Goal: Complete application form

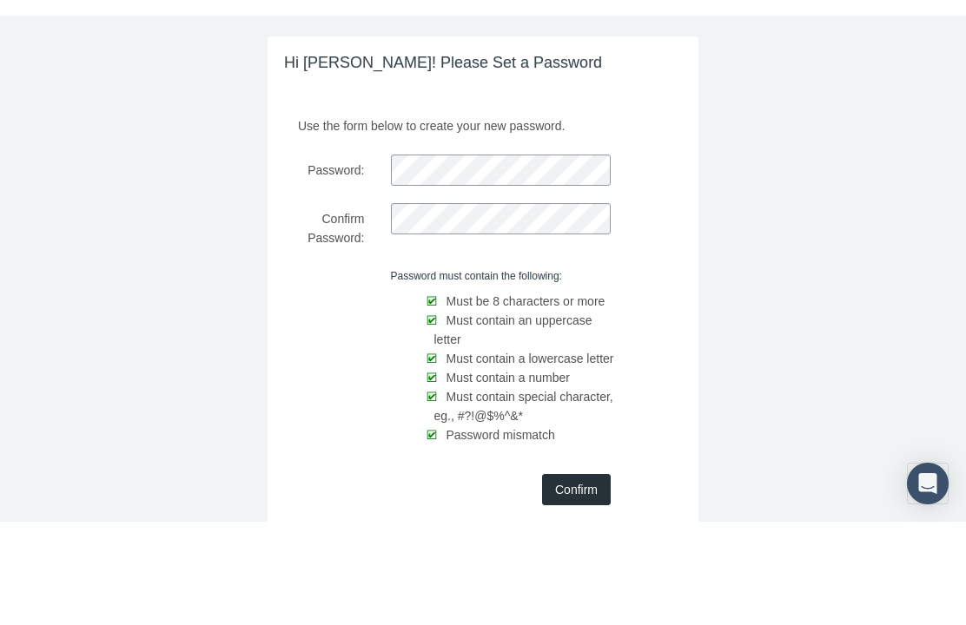
scroll to position [58, 0]
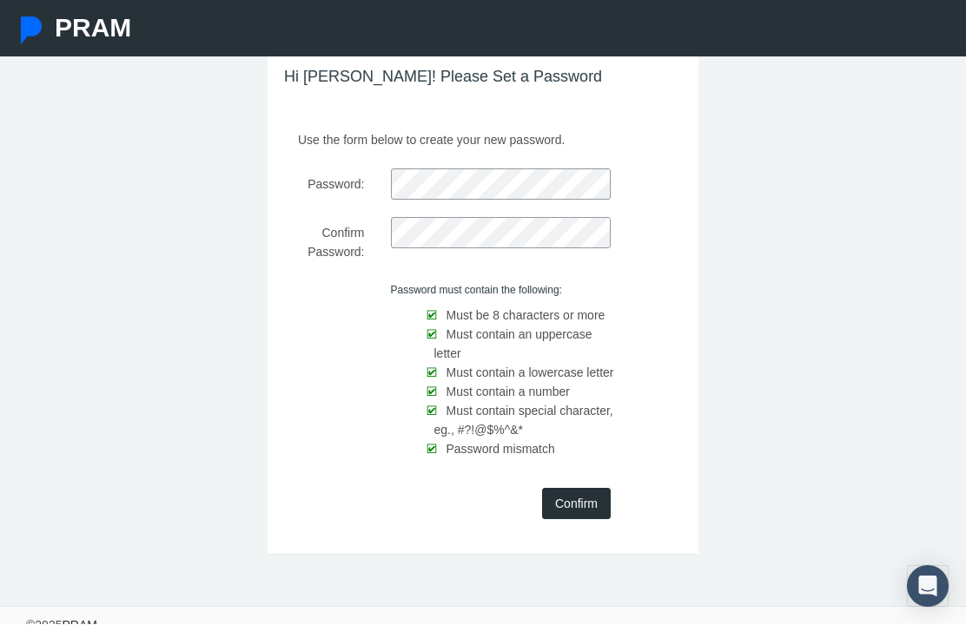
click at [592, 489] on input "Confirm" at bounding box center [576, 504] width 69 height 31
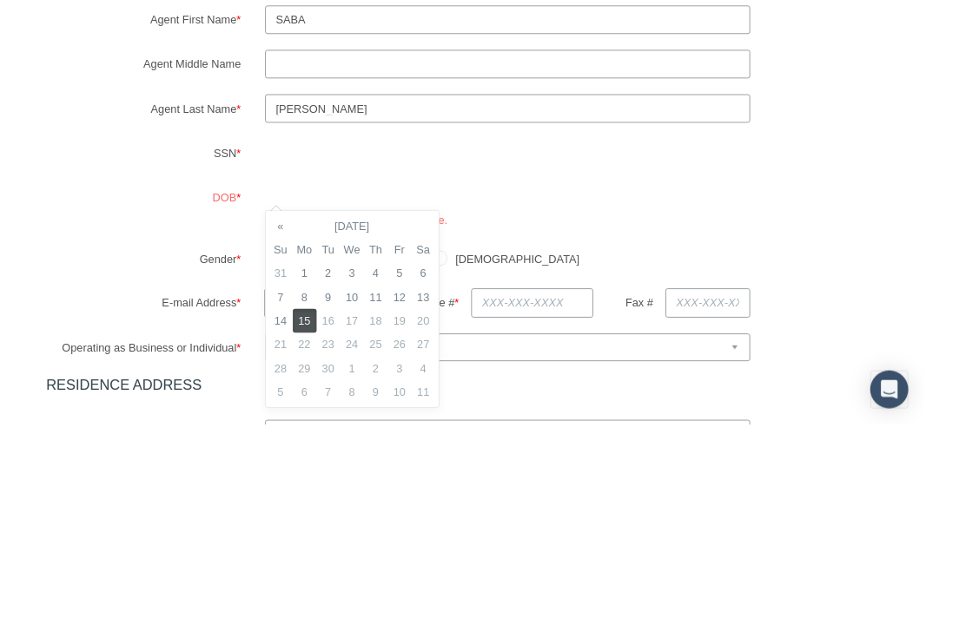
scroll to position [289, 13]
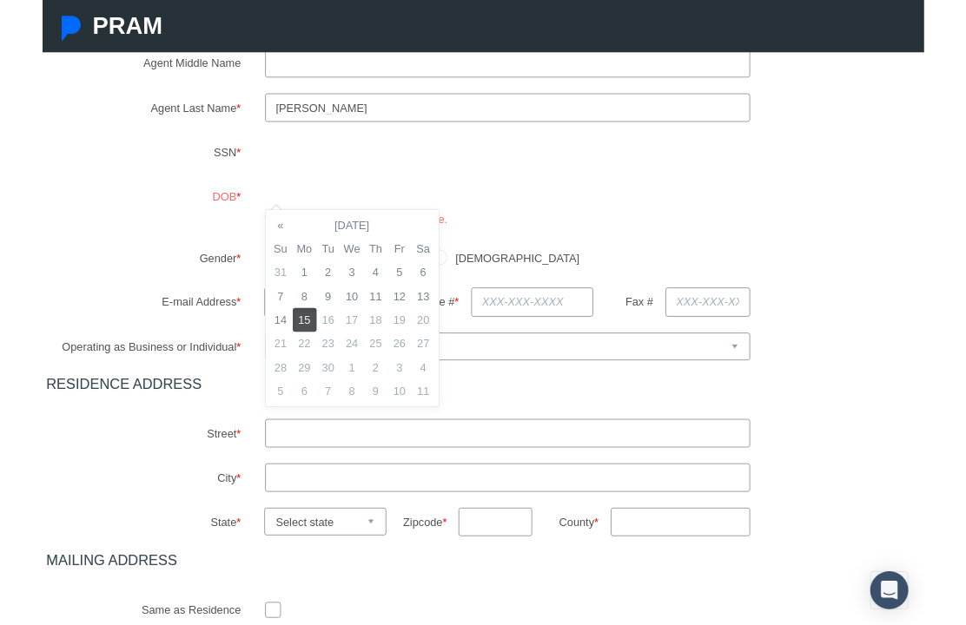
click at [864, 274] on div "[DEMOGRAPHIC_DATA] [DEMOGRAPHIC_DATA]" at bounding box center [590, 283] width 718 height 30
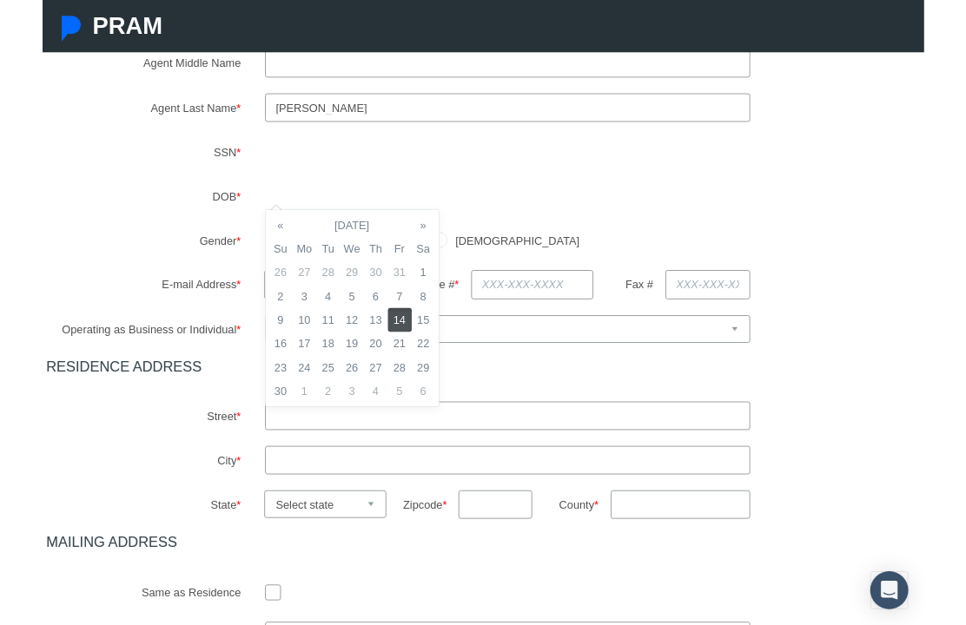
click at [392, 351] on td "14" at bounding box center [392, 351] width 26 height 26
click at [391, 349] on td "14" at bounding box center [392, 351] width 26 height 26
click at [516, 255] on div "[DEMOGRAPHIC_DATA] [DEMOGRAPHIC_DATA]" at bounding box center [590, 263] width 718 height 30
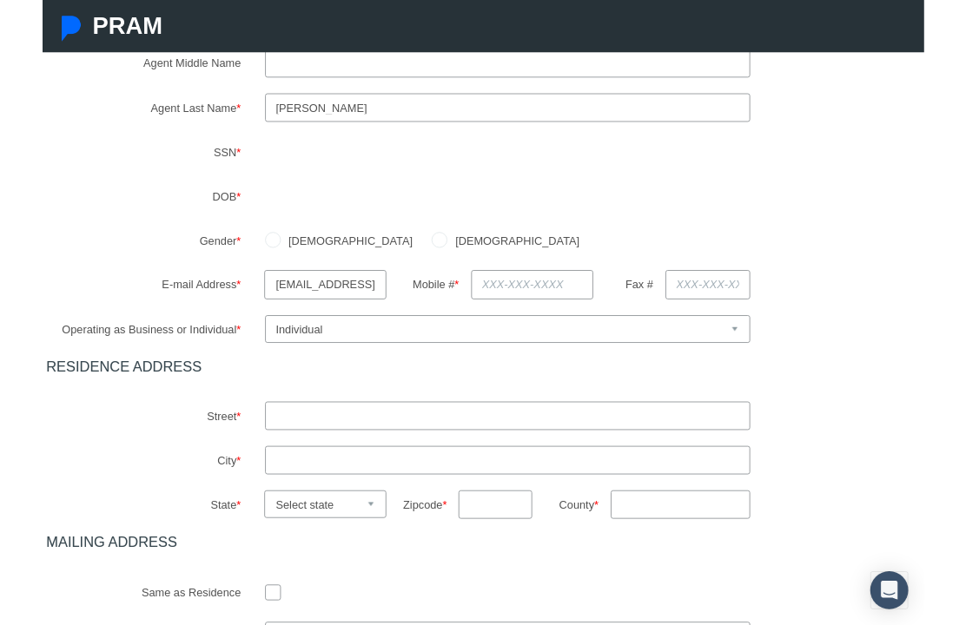
click at [444, 255] on label "[DEMOGRAPHIC_DATA]" at bounding box center [516, 263] width 145 height 19
click at [426, 255] on input "[DEMOGRAPHIC_DATA]" at bounding box center [434, 261] width 17 height 17
radio input "true"
click at [554, 304] on input "text" at bounding box center [537, 311] width 134 height 31
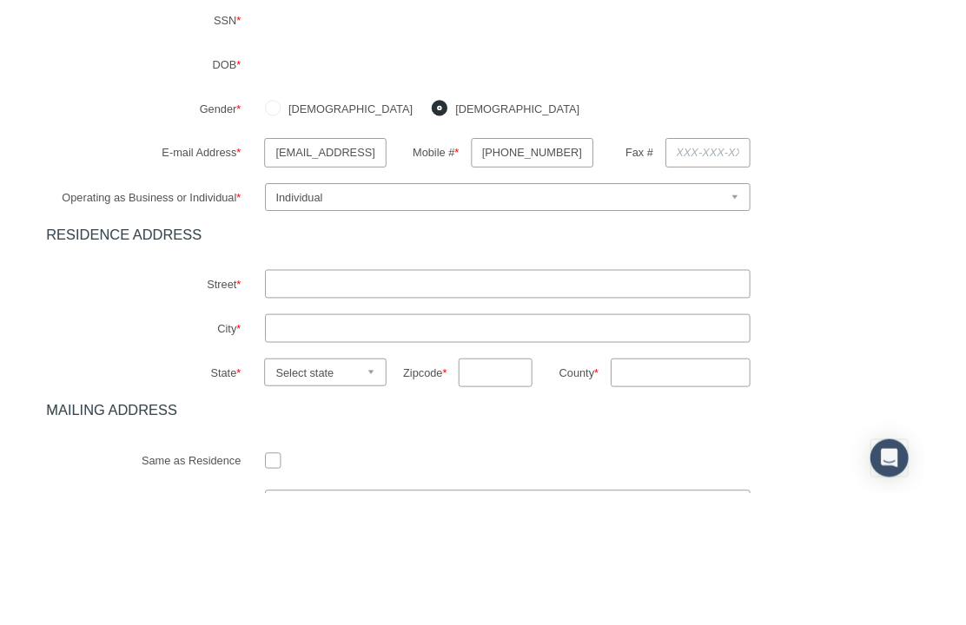
scroll to position [434, 13]
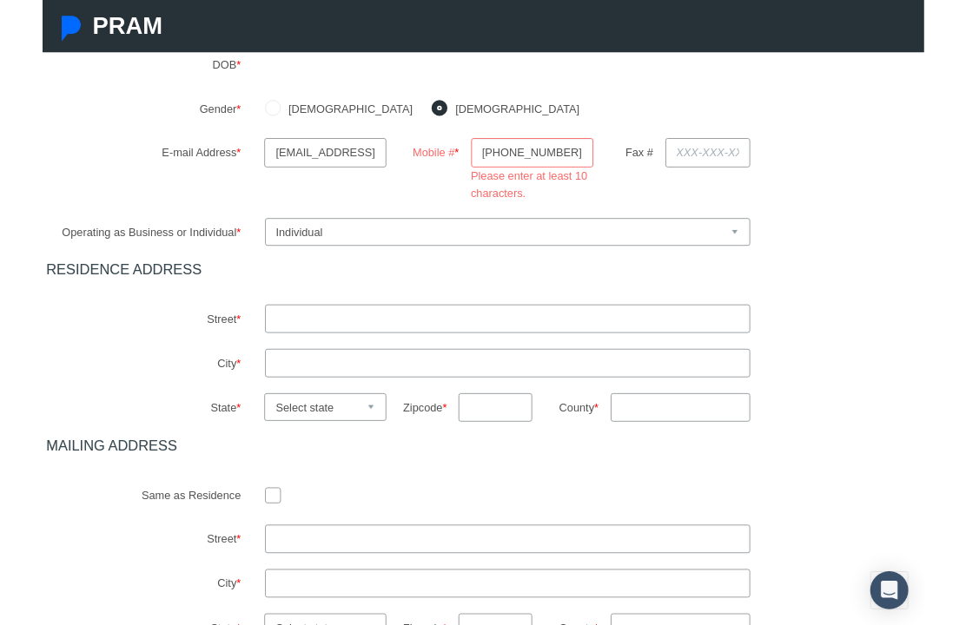
click at [652, 249] on div "Agent First Name * [GEOGRAPHIC_DATA] Agent Middle Name Agent Last Name * [PERSO…" at bounding box center [469, 281] width 931 height 843
type input "[PHONE_NUMBER]"
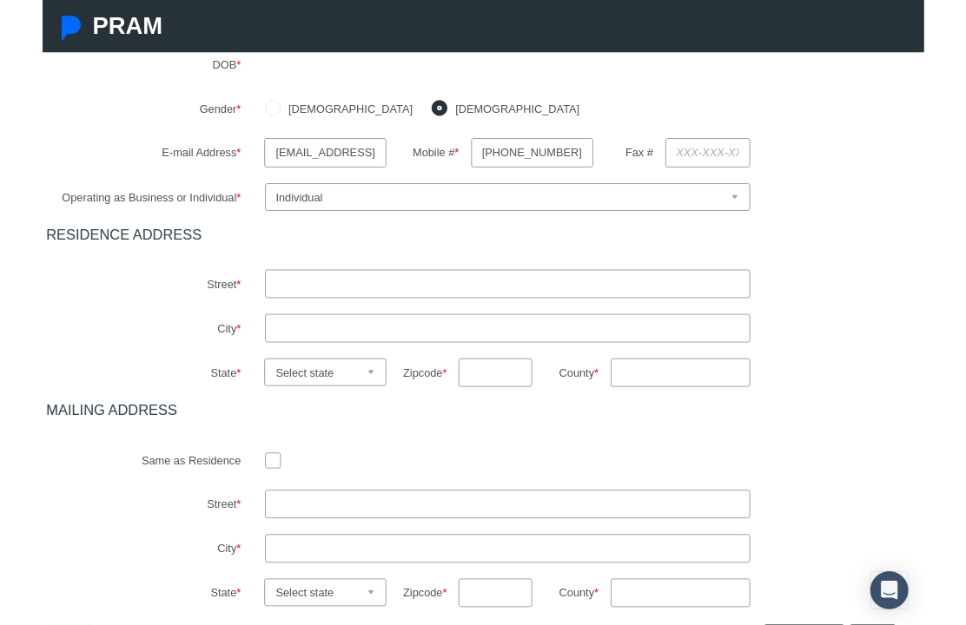
click at [359, 327] on input "text" at bounding box center [510, 310] width 532 height 31
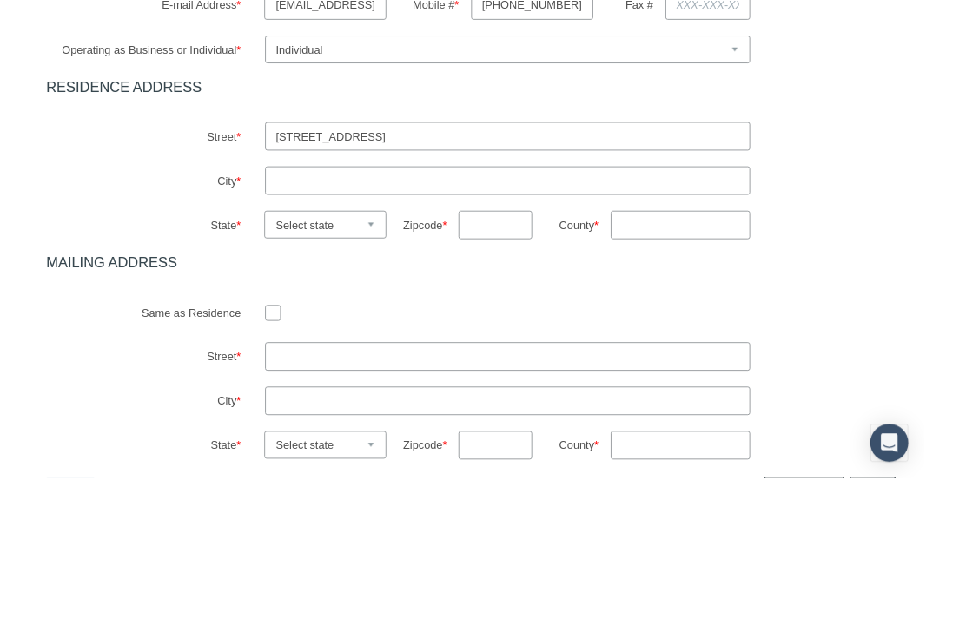
type input "[STREET_ADDRESS]"
click at [453, 344] on input "text" at bounding box center [510, 359] width 532 height 31
type input "Lithia"
click at [357, 393] on select "Select state [US_STATE] [US_STATE] [US_STATE] [US_STATE] [US_STATE] [US_STATE] …" at bounding box center [310, 408] width 134 height 30
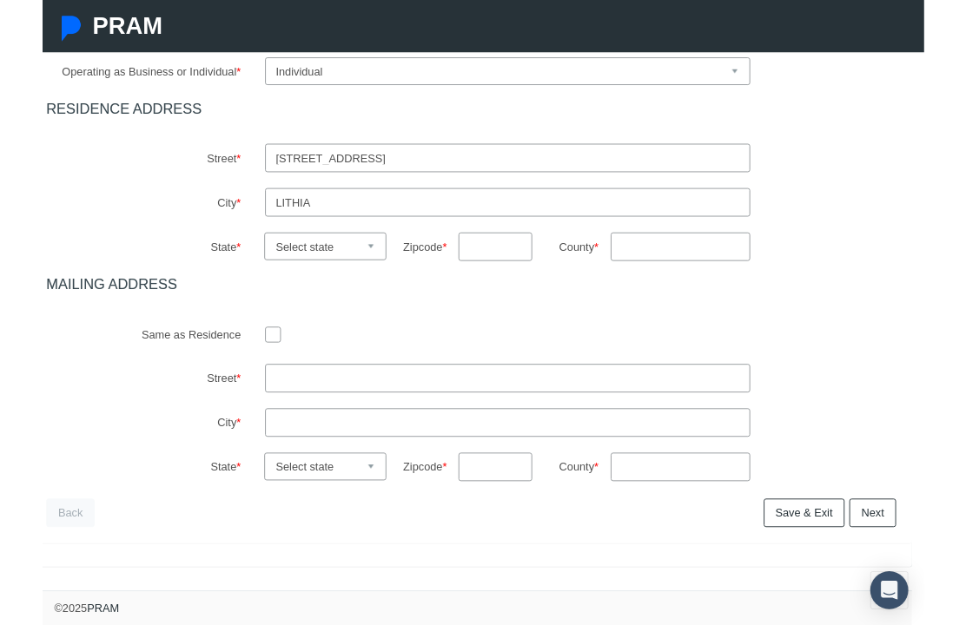
select select "FL"
click at [497, 263] on input "text" at bounding box center [496, 269] width 80 height 31
type input "33547"
click at [687, 265] on input "County *" at bounding box center [700, 269] width 154 height 31
type input "Hillsbborough"
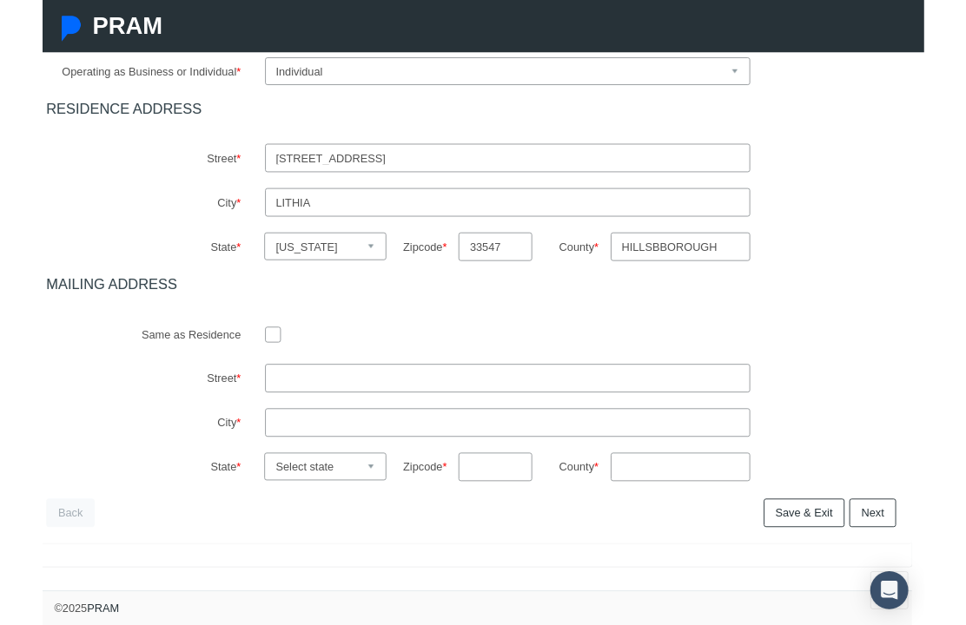
click at [250, 373] on input "checkbox" at bounding box center [252, 365] width 17 height 17
checkbox input "true"
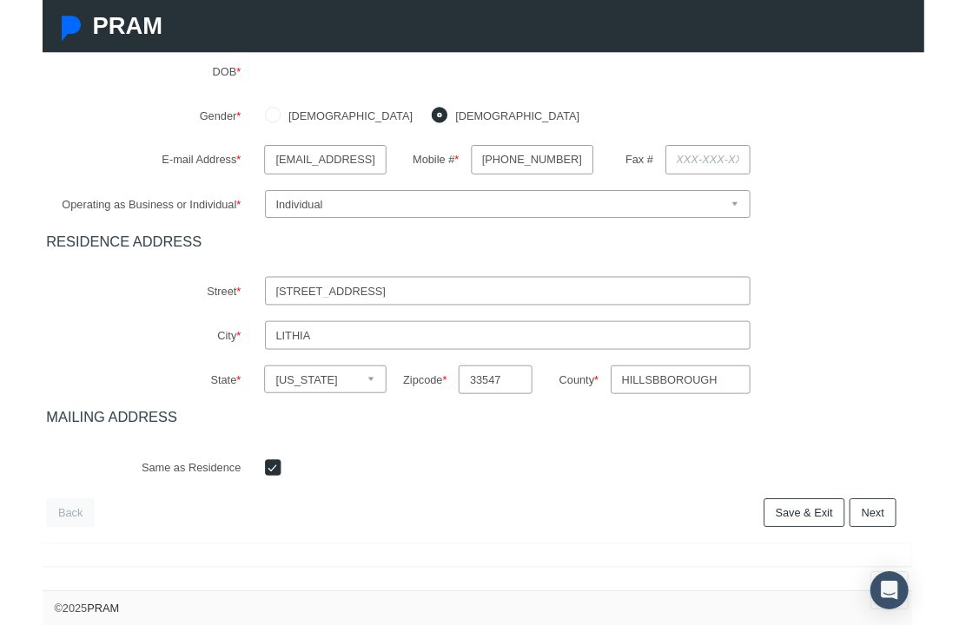
click at [918, 563] on link "Next" at bounding box center [909, 561] width 51 height 31
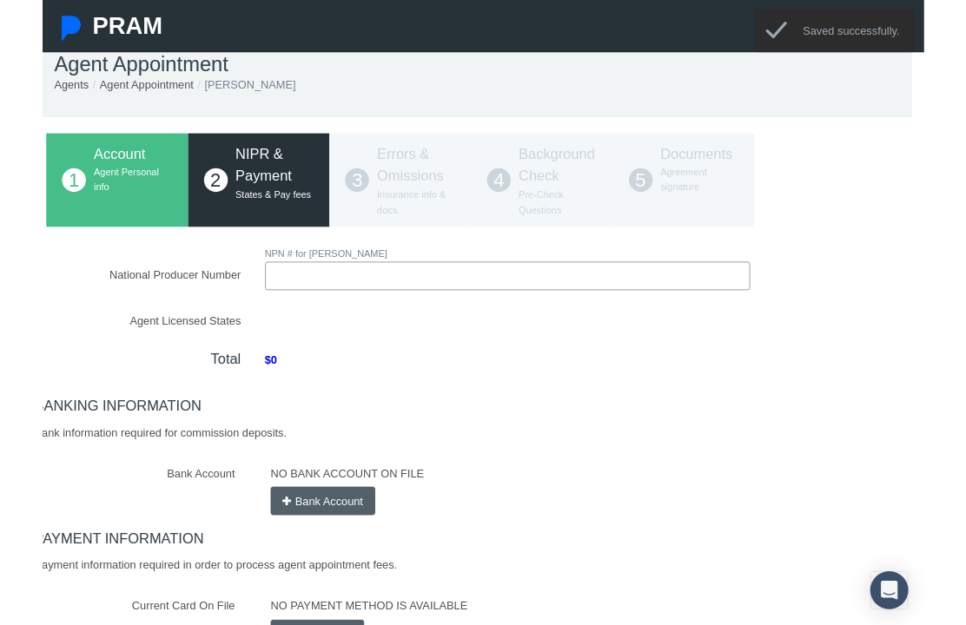
scroll to position [0, 13]
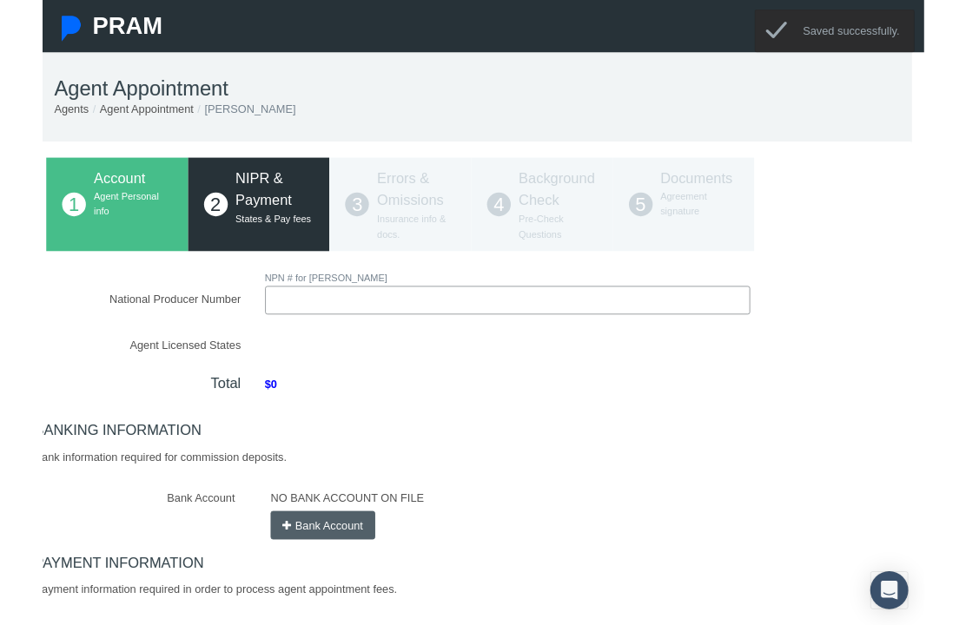
click at [428, 328] on input "National Producer Number" at bounding box center [510, 329] width 532 height 31
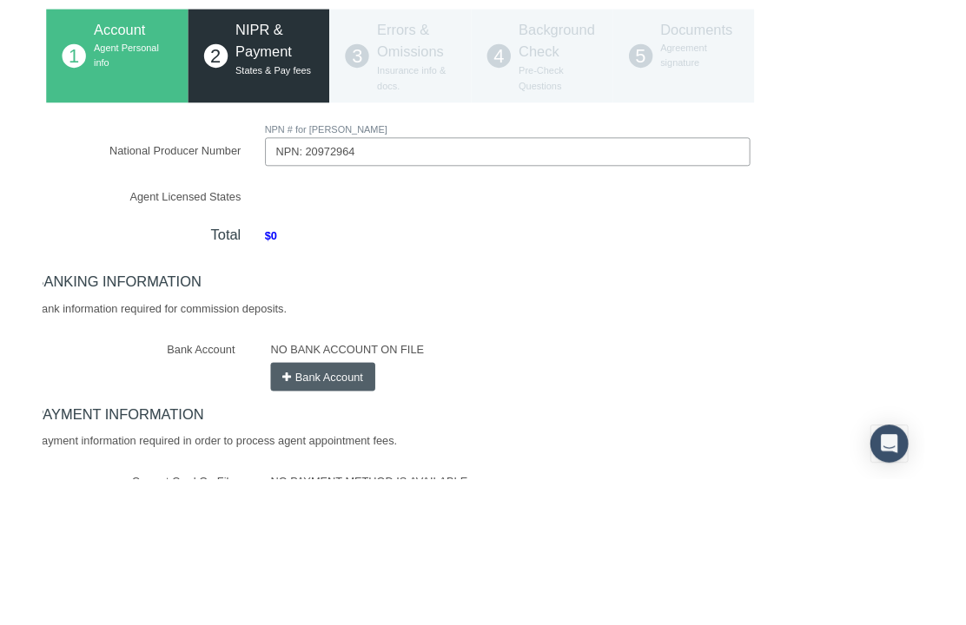
click at [283, 312] on input "NPN: 20972964" at bounding box center [510, 327] width 532 height 31
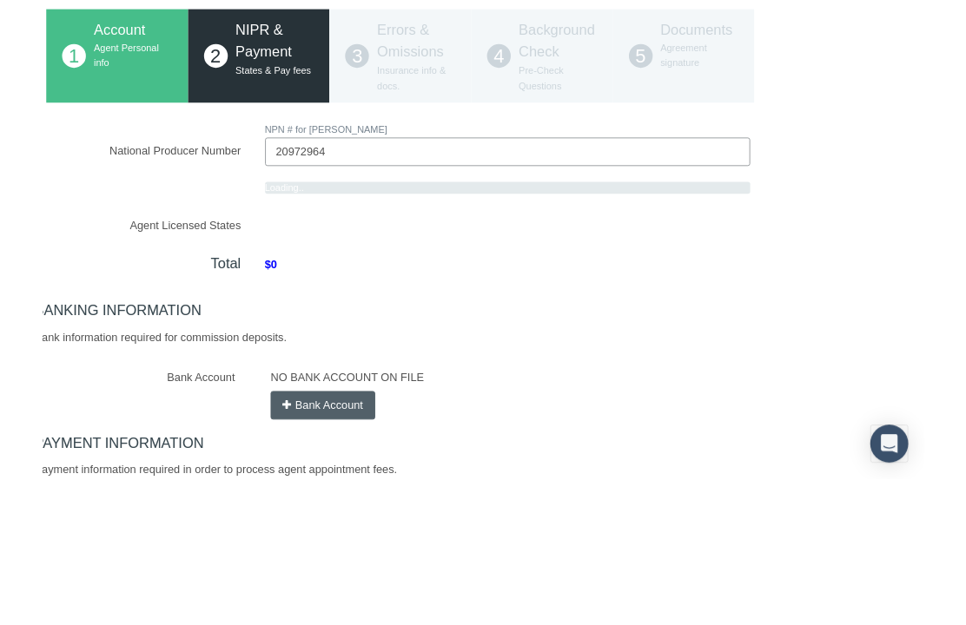
scroll to position [162, 13]
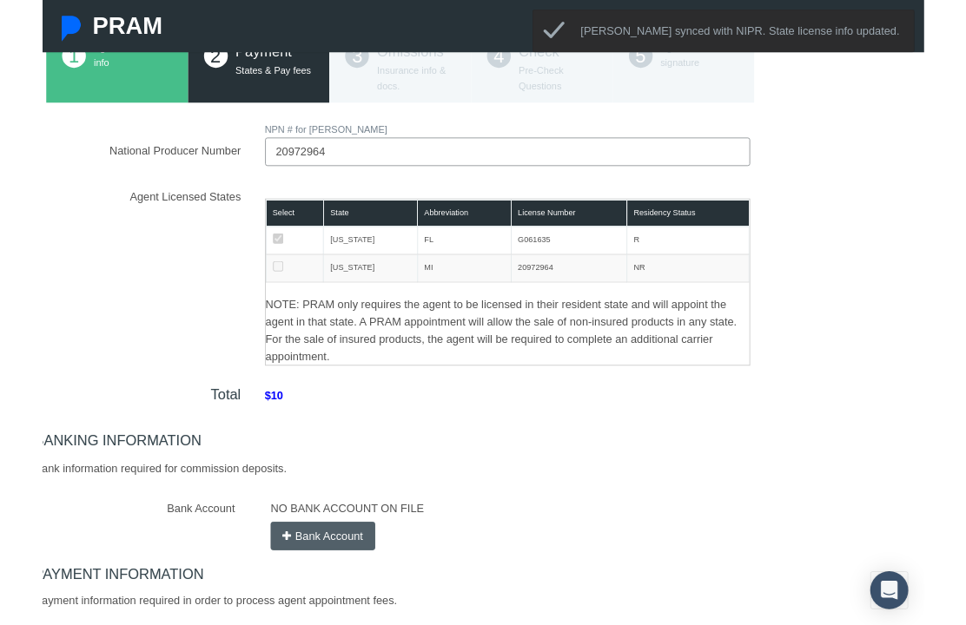
type input "20972964"
click at [266, 285] on td at bounding box center [276, 294] width 63 height 30
click at [267, 282] on td at bounding box center [276, 294] width 63 height 30
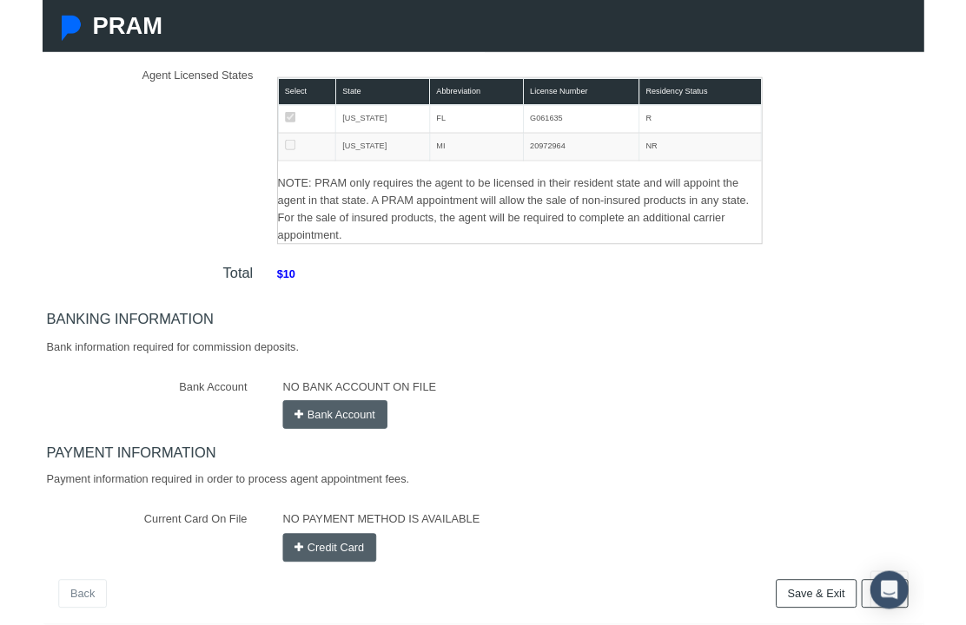
scroll to position [298, 0]
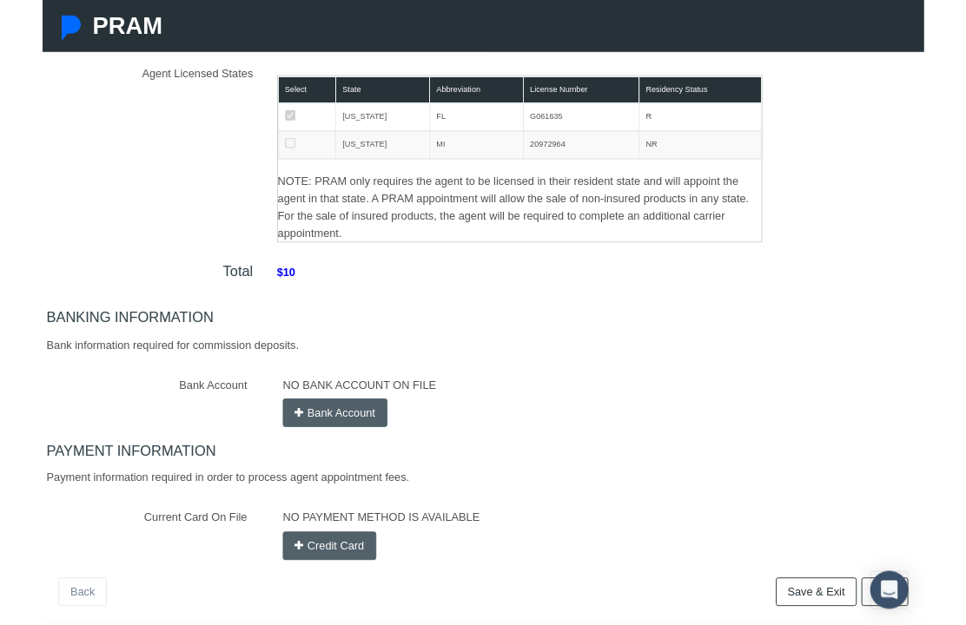
click at [343, 596] on button "Credit Card" at bounding box center [314, 598] width 102 height 31
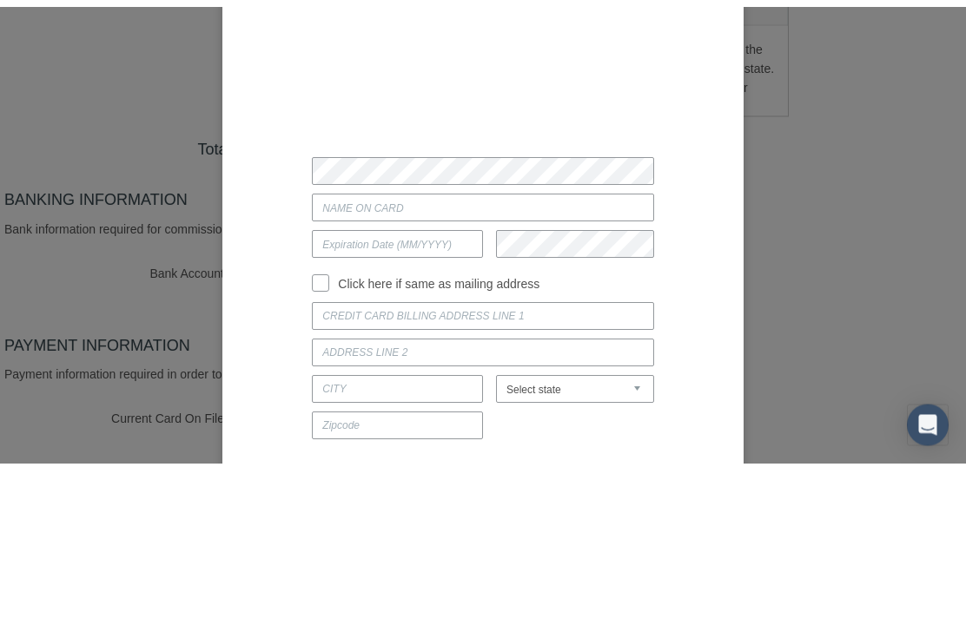
type input "[PERSON_NAME]"
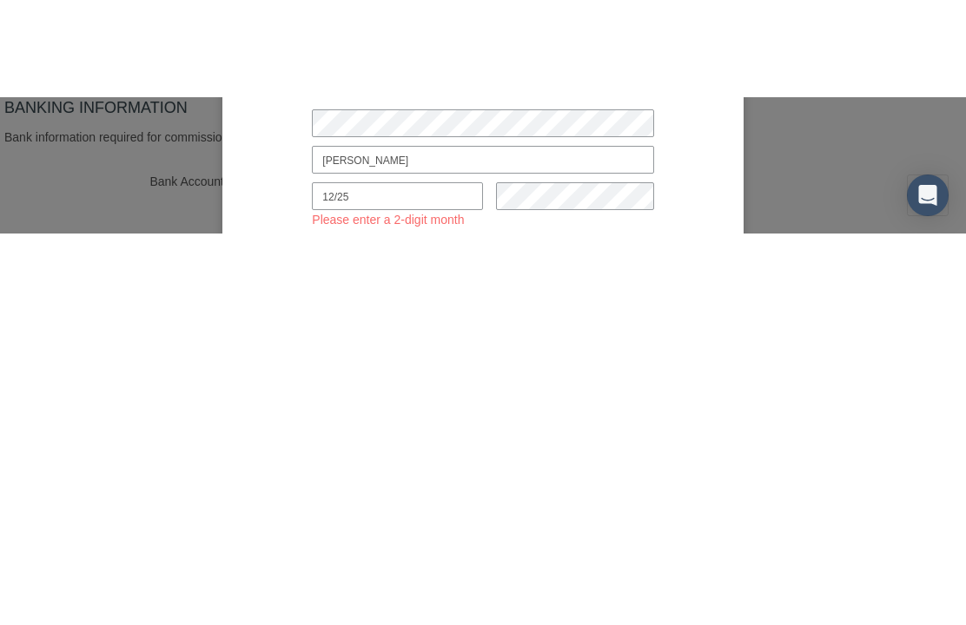
scroll to position [381, 0]
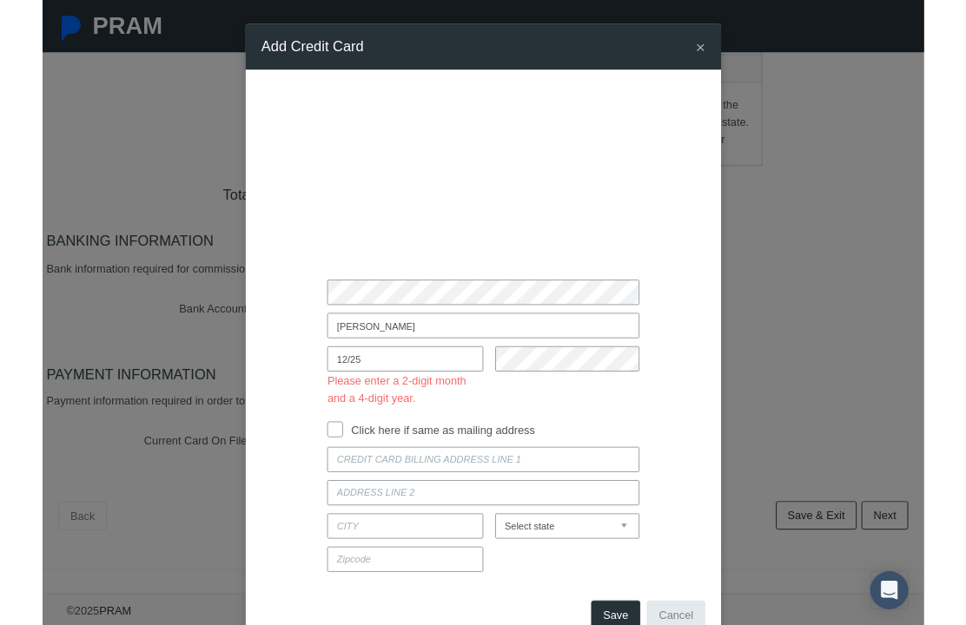
click at [396, 400] on input "12/25" at bounding box center [397, 394] width 171 height 28
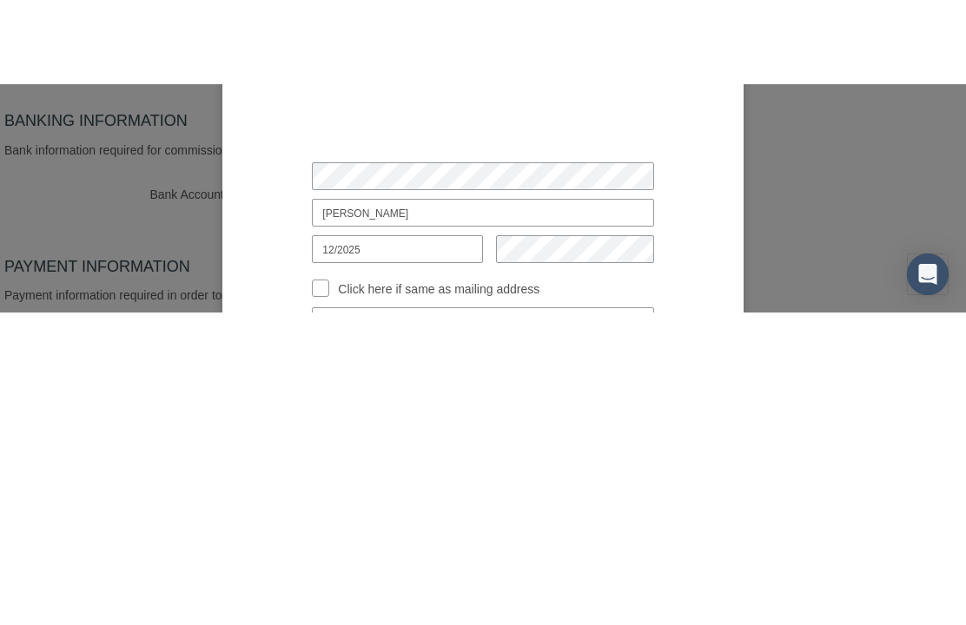
type input "12/2025"
click at [328, 422] on input "Click here if same as mailing address" at bounding box center [320, 430] width 17 height 17
checkbox input "true"
type input "[GEOGRAPHIC_DATA]"
type input "LITHIA"
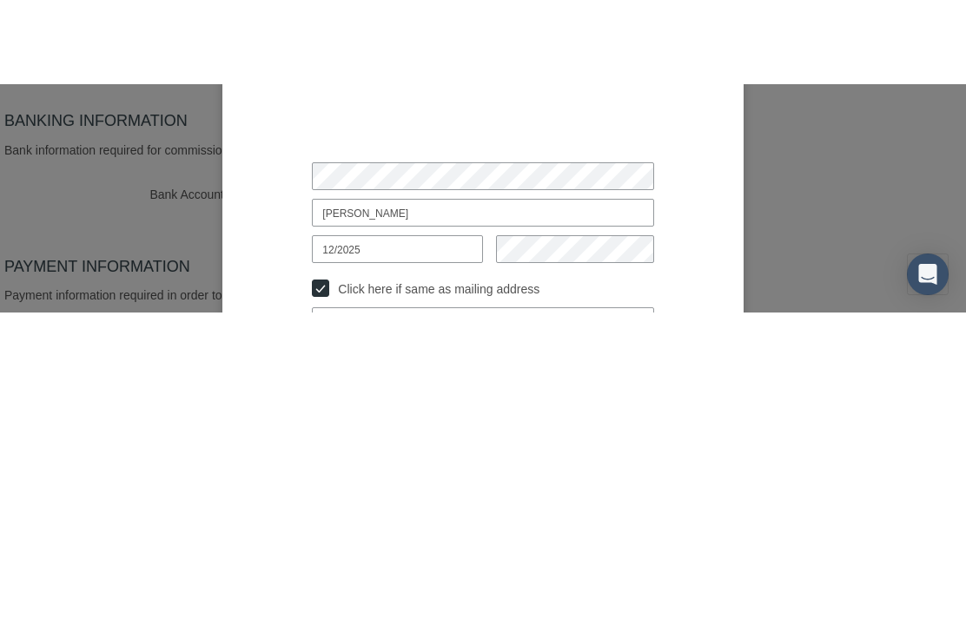
select select "FL"
type input "33547"
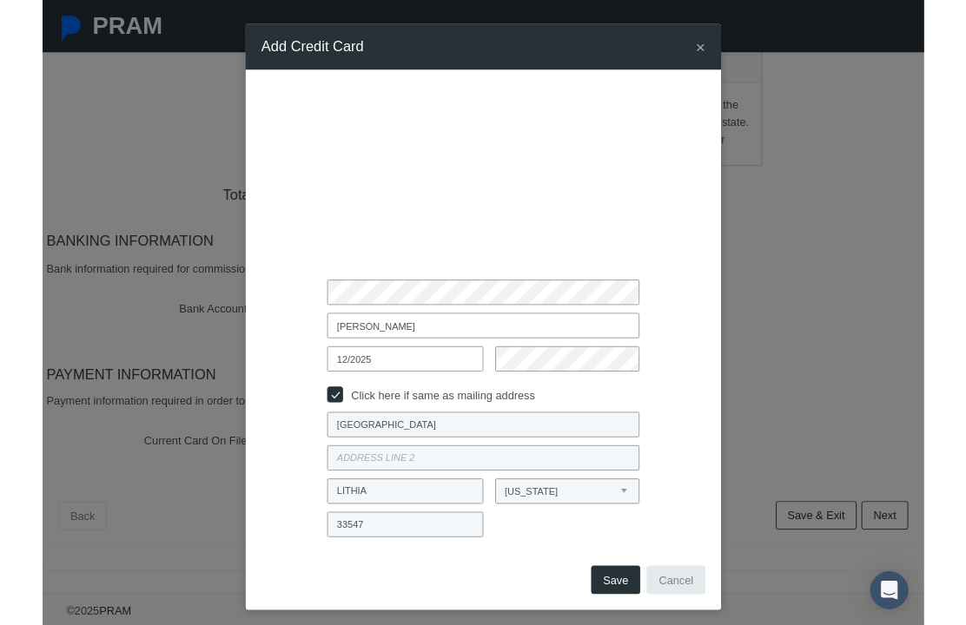
click at [618, 625] on button "Save" at bounding box center [628, 635] width 54 height 31
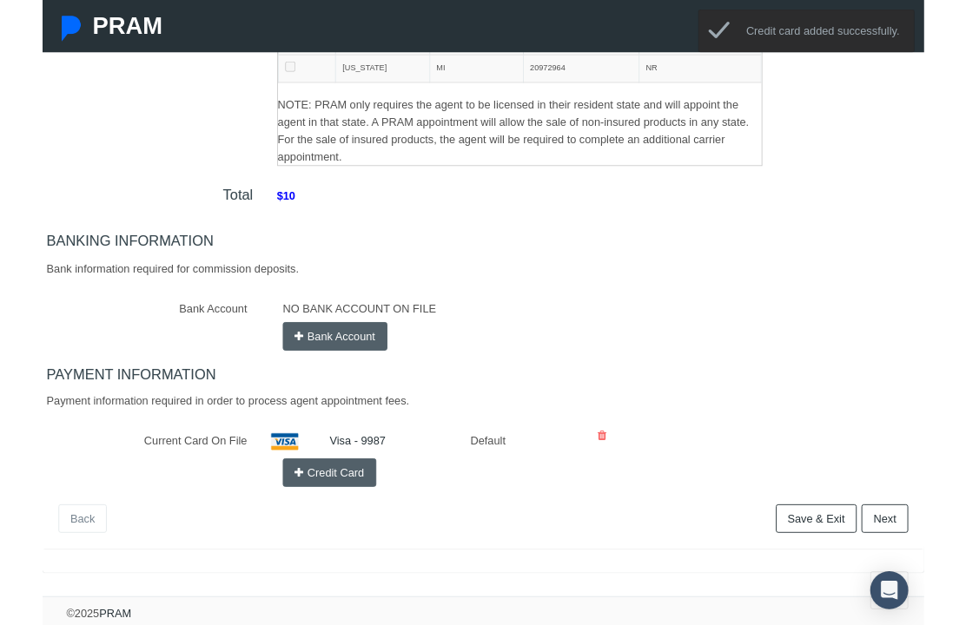
click at [923, 569] on link "Next" at bounding box center [922, 568] width 51 height 31
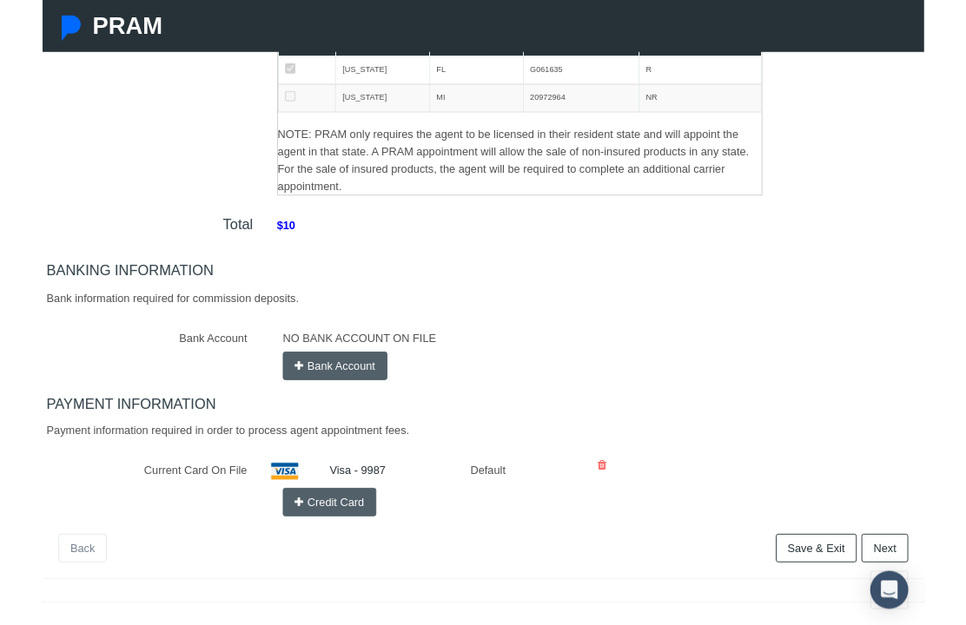
scroll to position [316, 0]
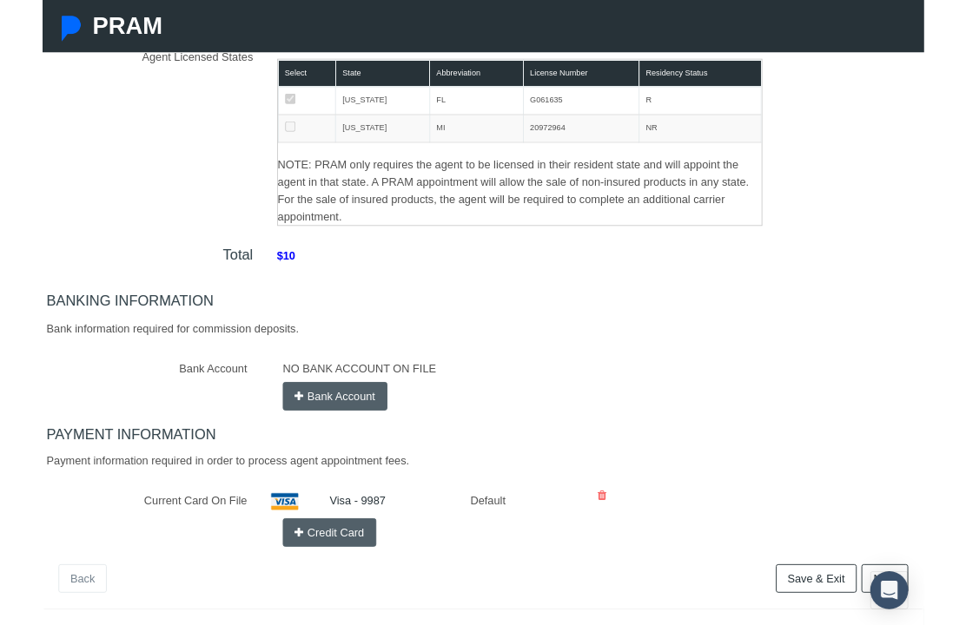
click at [350, 425] on button "Bank Account" at bounding box center [320, 434] width 115 height 31
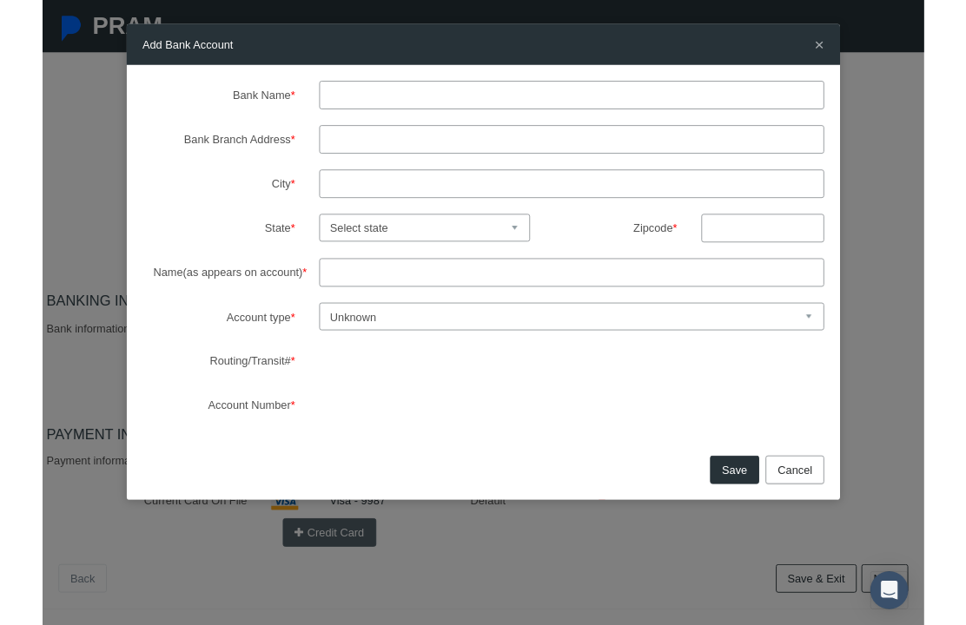
click at [405, 98] on input "Bank Name *" at bounding box center [580, 104] width 554 height 31
type input "[PERSON_NAME] fargo"
click at [410, 149] on input "Bank Branch Address *" at bounding box center [580, 152] width 554 height 31
click at [361, 301] on input "Name(as appears on account) *" at bounding box center [580, 298] width 554 height 31
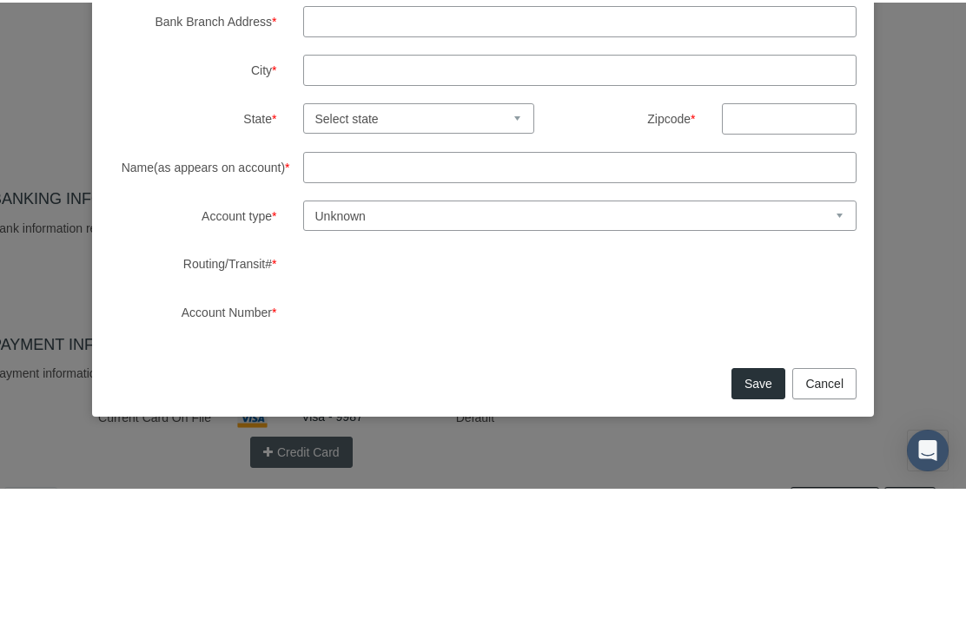
scroll to position [385, 13]
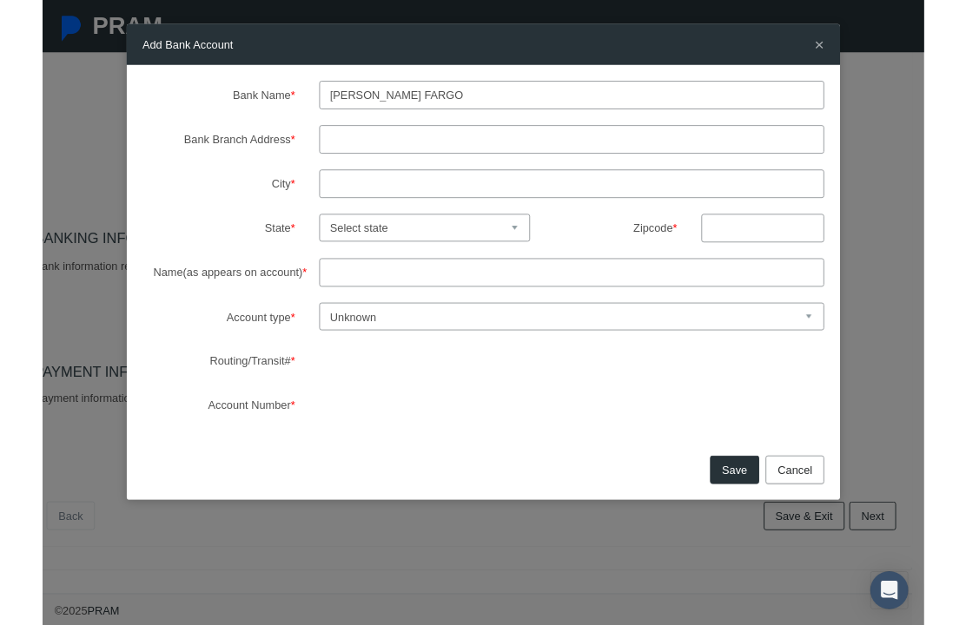
click at [362, 156] on input "Bank Branch Address *" at bounding box center [580, 152] width 554 height 31
type input "[STREET_ADDRESS]"
click at [382, 203] on input "City *" at bounding box center [580, 201] width 554 height 31
type input "[PERSON_NAME]"
click at [474, 243] on select "Select state [US_STATE] [US_STATE] [US_STATE] [US_STATE] [US_STATE] [US_STATE] …" at bounding box center [419, 250] width 232 height 30
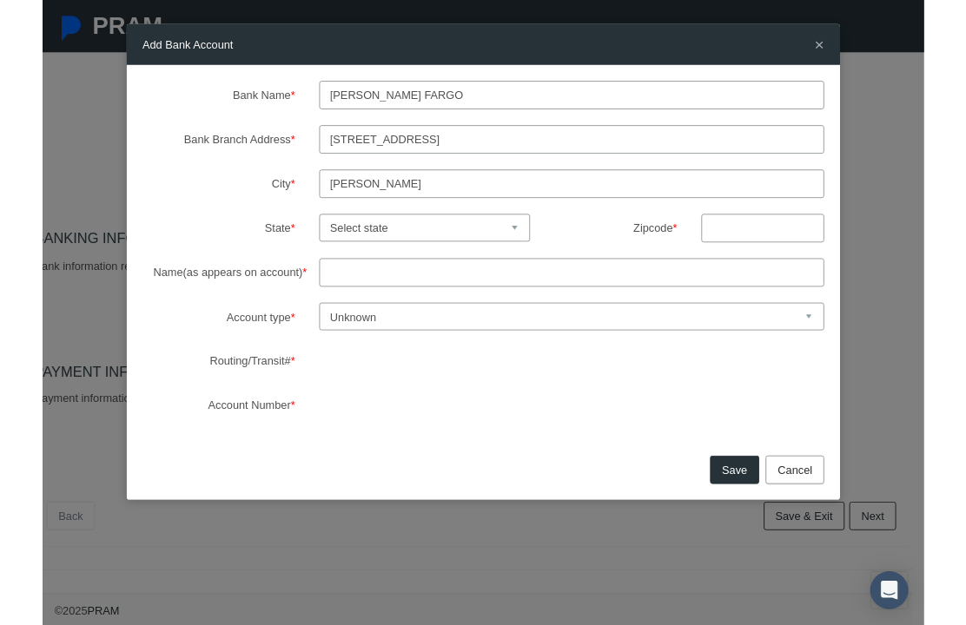
select select "FL"
click at [773, 235] on input "text" at bounding box center [789, 250] width 135 height 31
type input "33511"
click at [422, 298] on input "Name(as appears on account) *" at bounding box center [580, 298] width 554 height 31
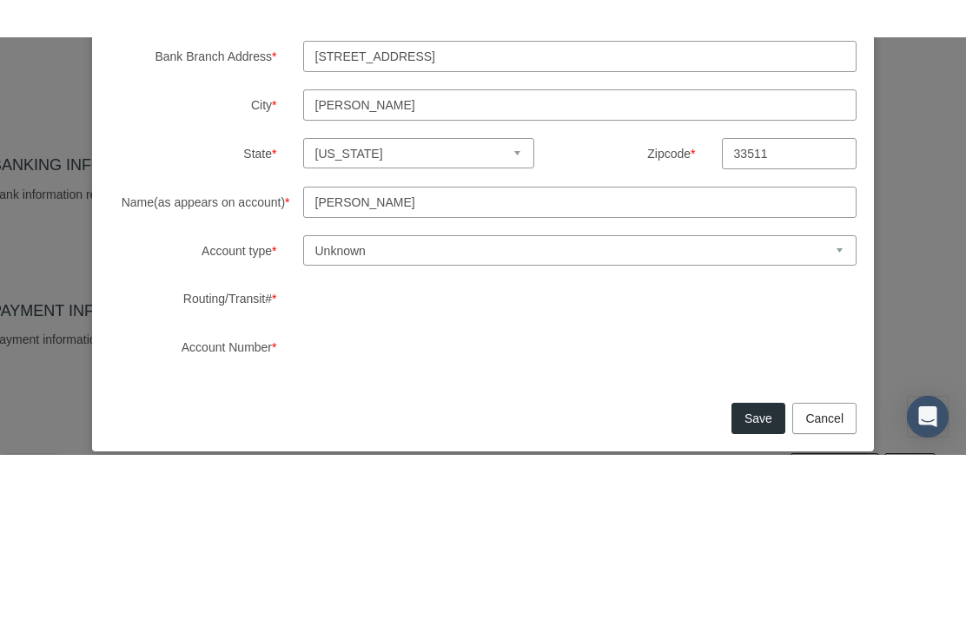
type input "[PERSON_NAME]"
click at [732, 332] on select "Unknown Checking Savings" at bounding box center [580, 347] width 554 height 30
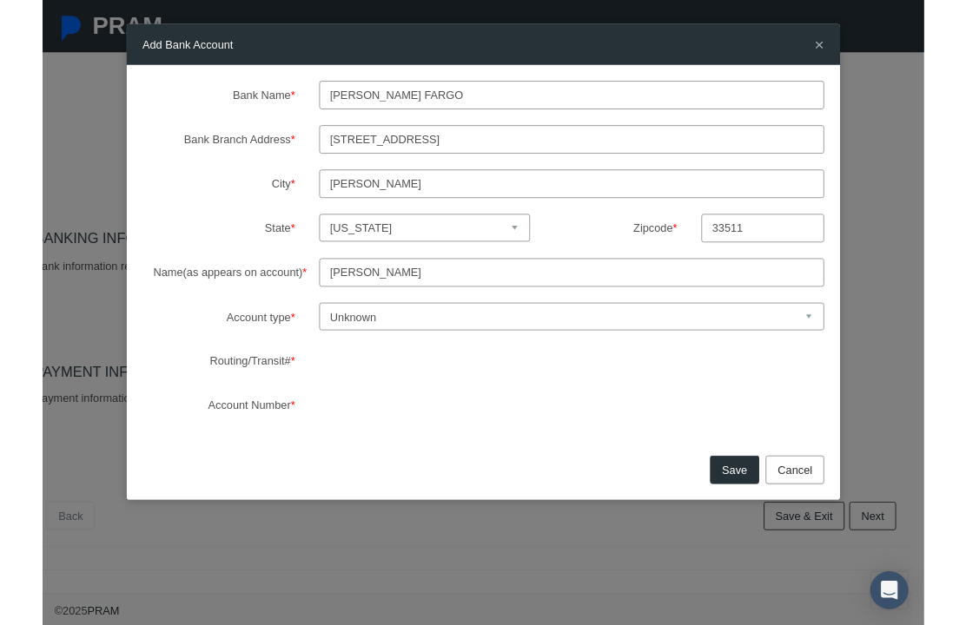
select select "1"
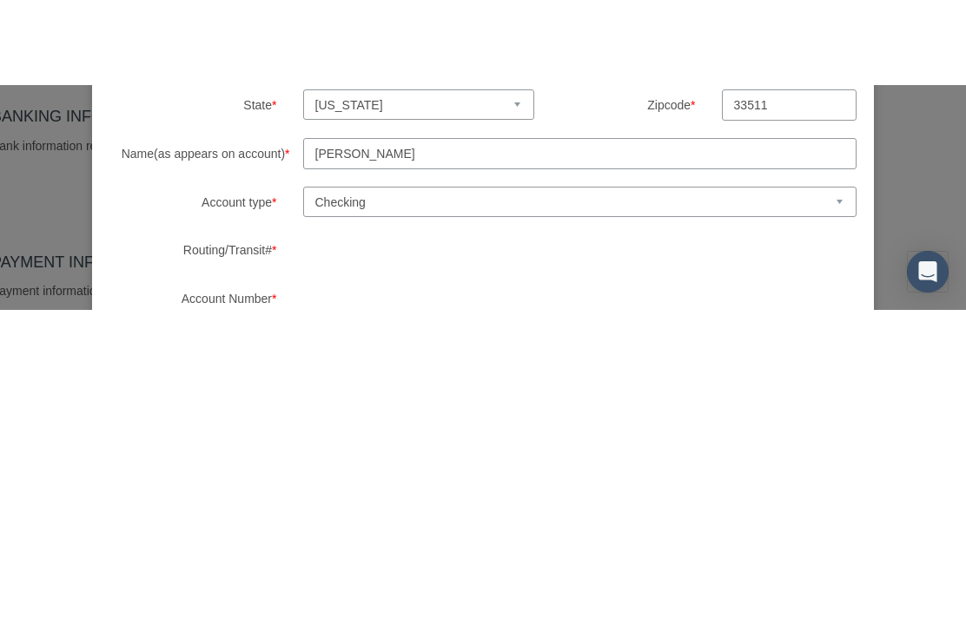
click at [749, 499] on button "Save" at bounding box center [758, 514] width 54 height 31
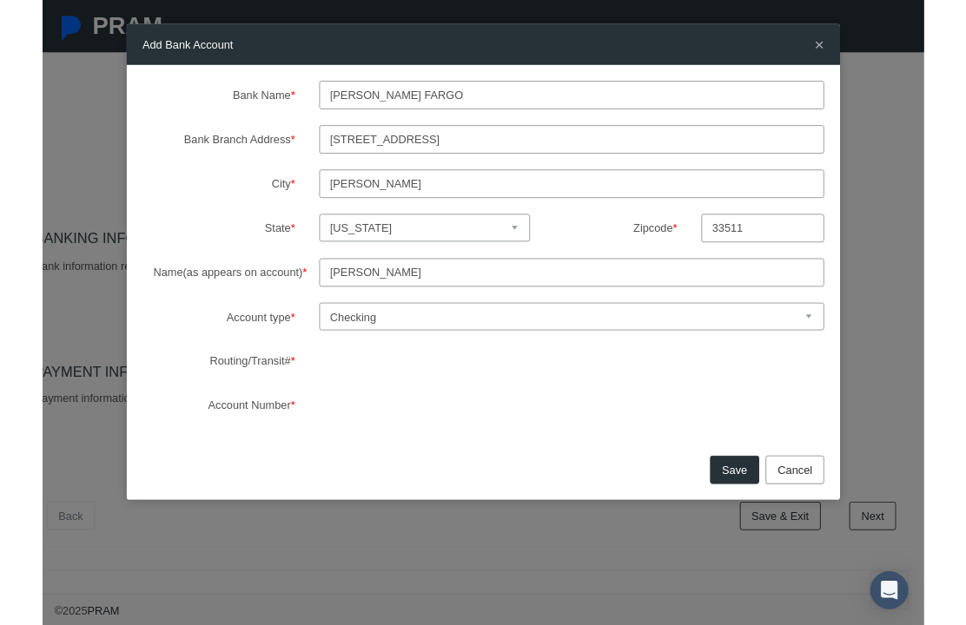
scroll to position [356, 13]
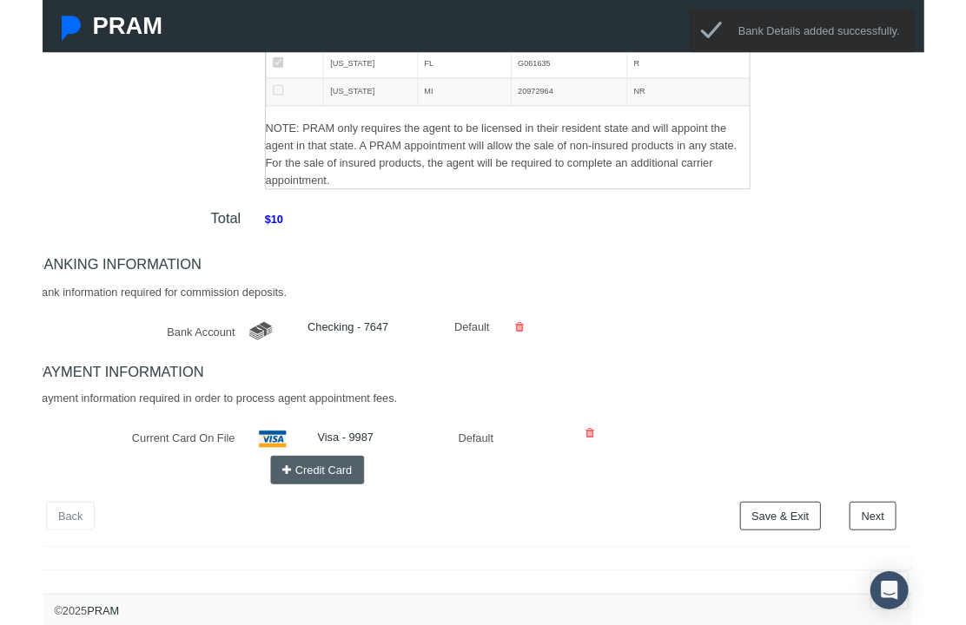
click at [906, 566] on link "Next" at bounding box center [909, 565] width 51 height 31
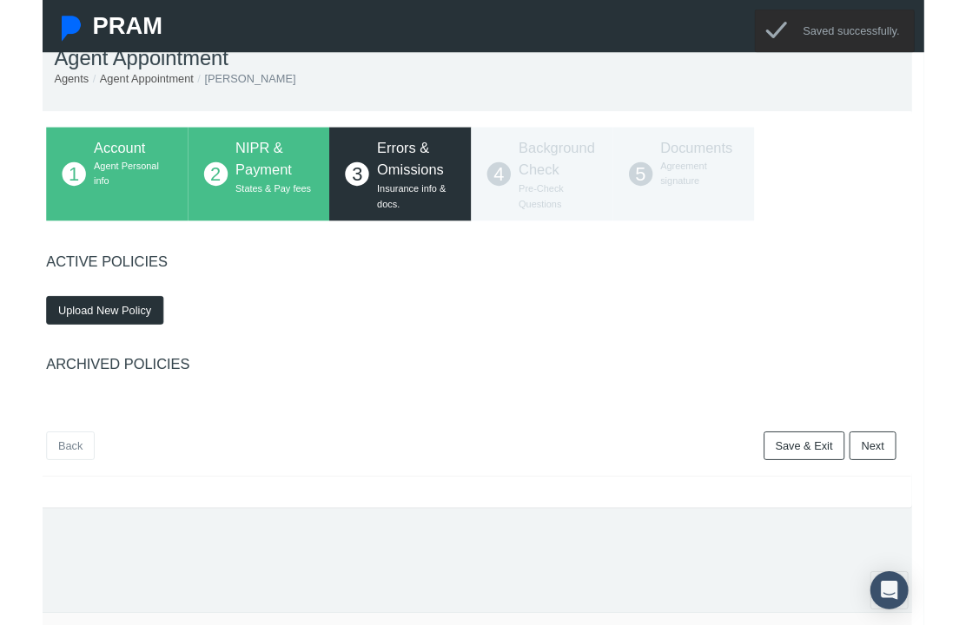
scroll to position [0, 13]
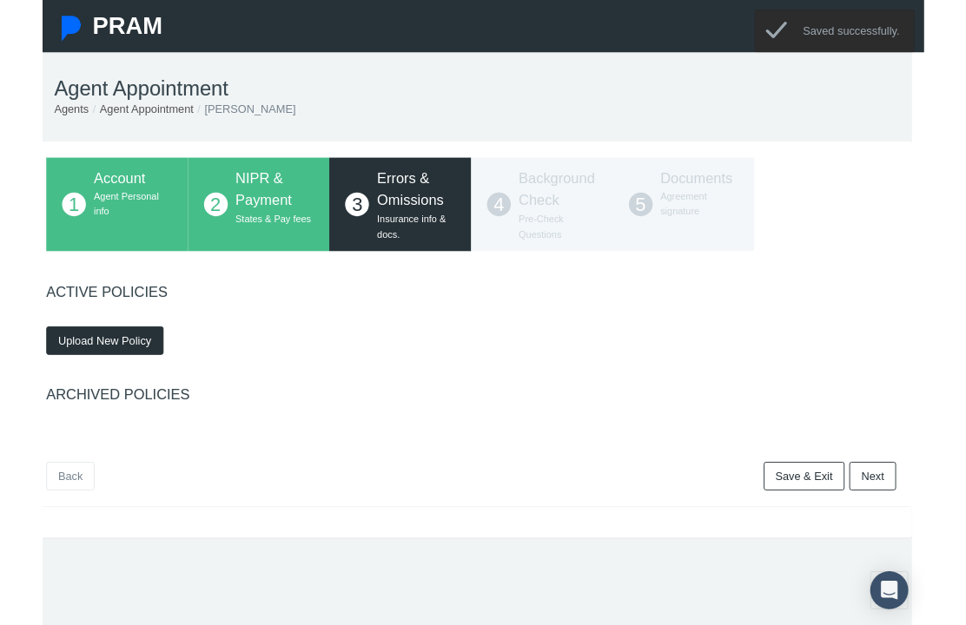
click at [88, 358] on button "Upload New Policy" at bounding box center [68, 373] width 129 height 31
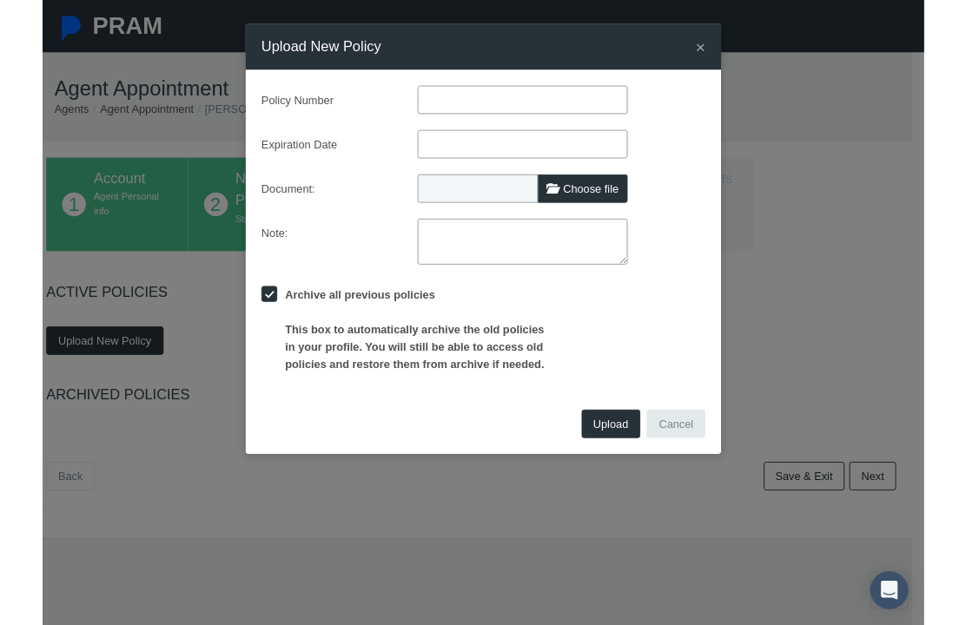
click at [453, 109] on input "text" at bounding box center [526, 109] width 230 height 31
type input "596427449"
click at [478, 152] on input "text" at bounding box center [526, 157] width 230 height 31
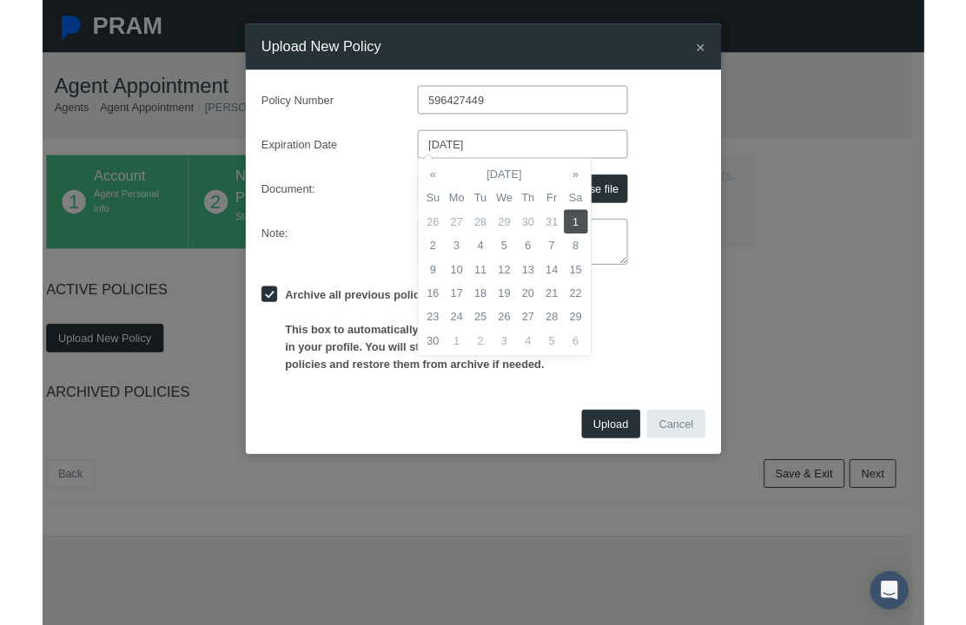
type input "[DATE]"
click at [580, 241] on td "1" at bounding box center [585, 243] width 26 height 26
click at [691, 218] on div "Document: Choose file" at bounding box center [483, 206] width 512 height 31
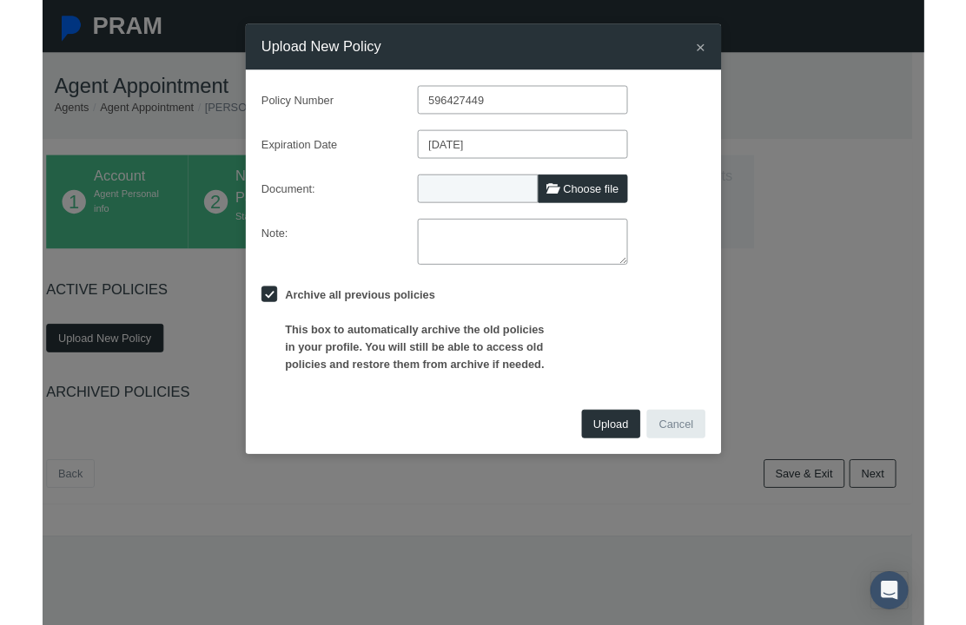
click at [609, 203] on span "Choose file" at bounding box center [601, 207] width 61 height 14
click at [609, 203] on input "Choose file" at bounding box center [526, 203] width 230 height 24
type input "C:\fakepath\IMG_9684.jpeg"
type input "IMG_9684.jpeg"
click at [620, 461] on span "Upload" at bounding box center [623, 465] width 38 height 14
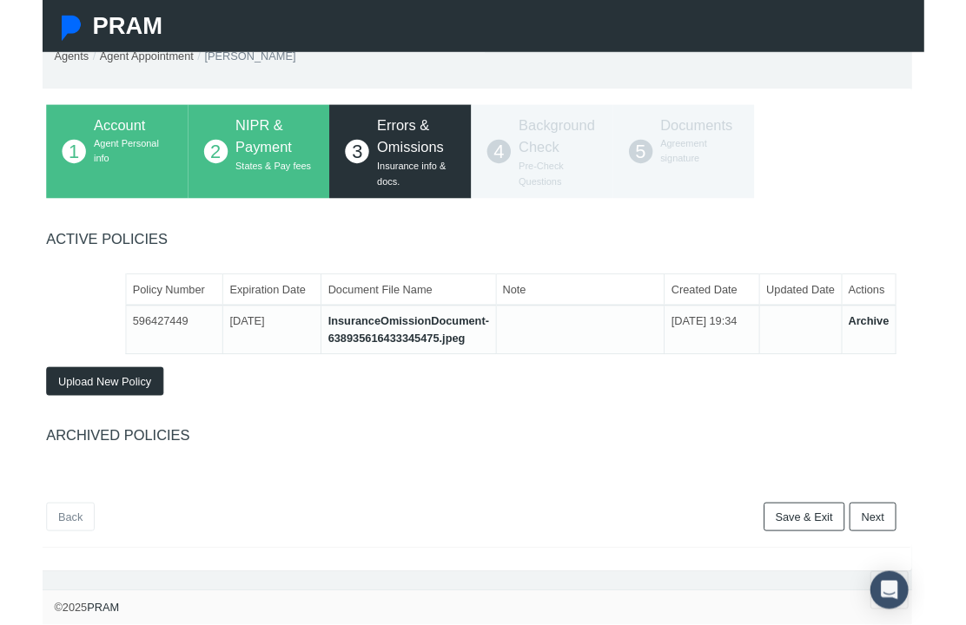
scroll to position [72, 13]
click at [913, 556] on link "Next" at bounding box center [909, 567] width 51 height 31
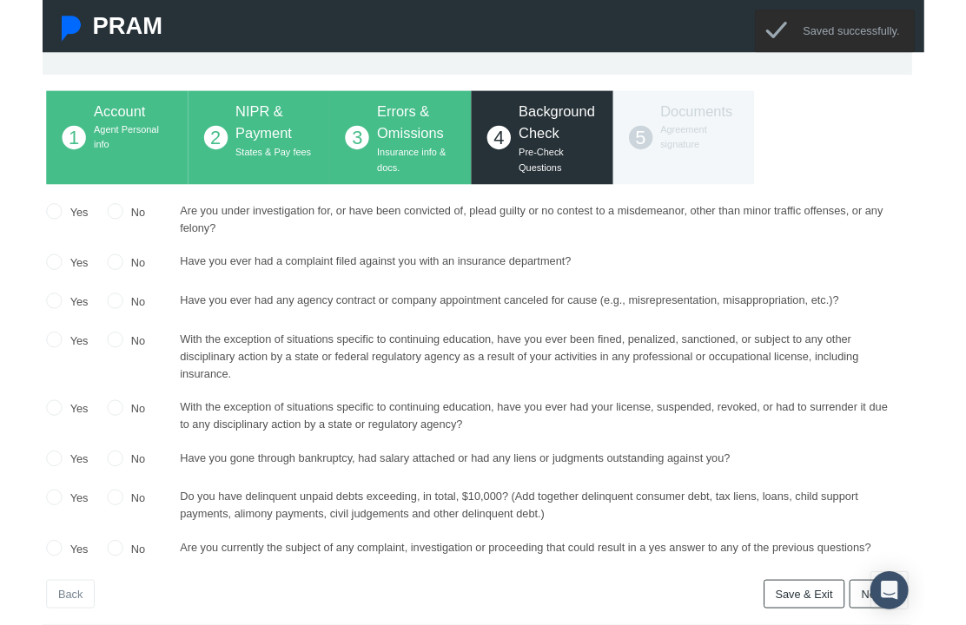
click at [78, 227] on input "No" at bounding box center [79, 229] width 17 height 17
radio input "true"
click at [89, 280] on label "No" at bounding box center [101, 288] width 24 height 19
click at [88, 280] on input "No" at bounding box center [79, 285] width 17 height 17
radio input "true"
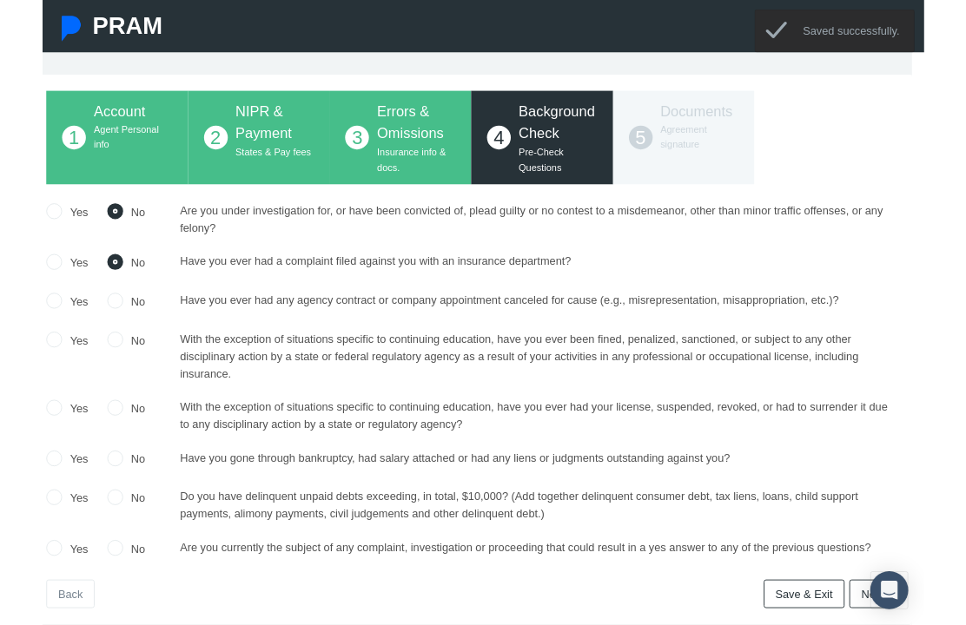
click at [79, 333] on input "No" at bounding box center [79, 328] width 17 height 17
radio input "true"
click at [86, 390] on div "Yes No" at bounding box center [71, 390] width 160 height 57
click at [87, 367] on input "No" at bounding box center [79, 370] width 17 height 17
radio input "true"
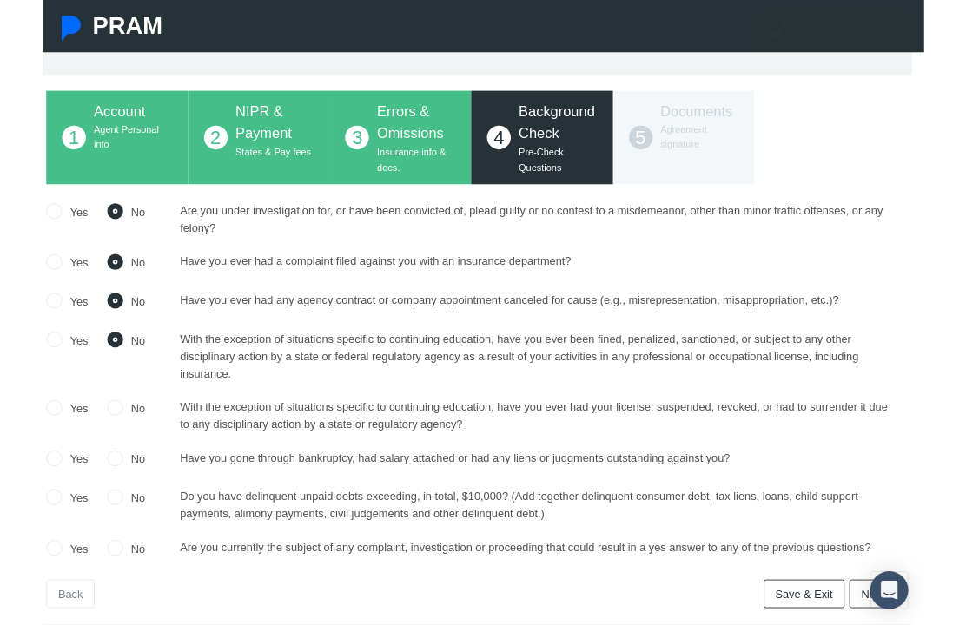
click at [89, 439] on label "No" at bounding box center [101, 448] width 24 height 19
click at [88, 437] on input "No" at bounding box center [79, 445] width 17 height 17
radio input "true"
click at [75, 506] on input "No" at bounding box center [79, 500] width 17 height 17
radio input "true"
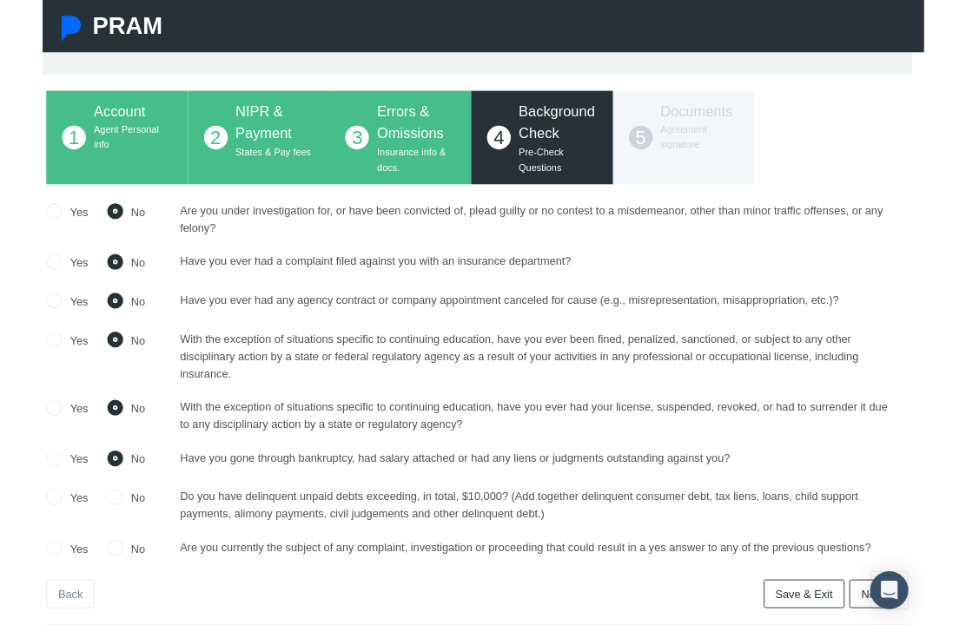
click at [83, 549] on input "No" at bounding box center [79, 543] width 17 height 17
radio input "true"
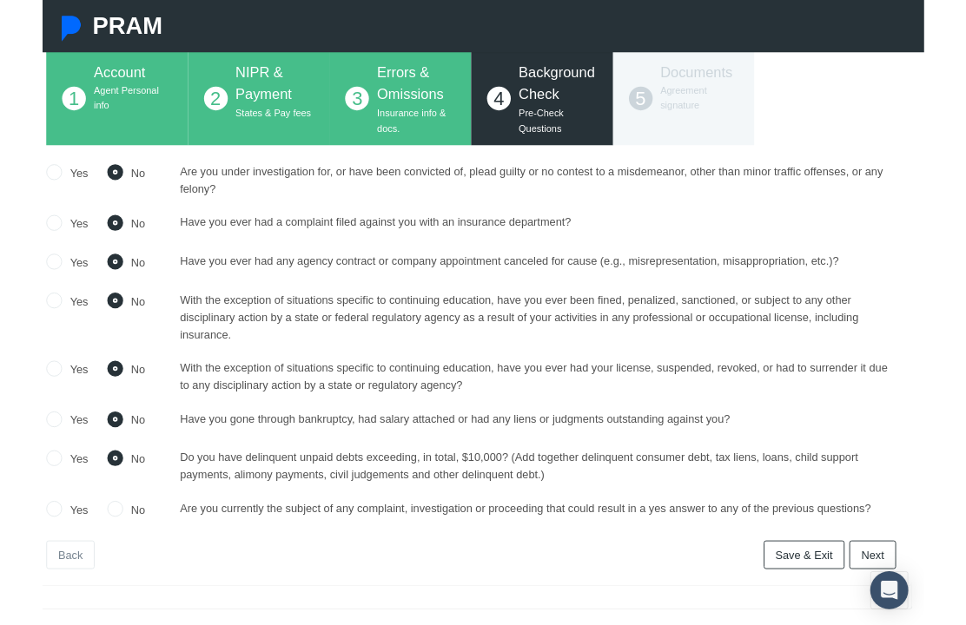
scroll to position [160, 13]
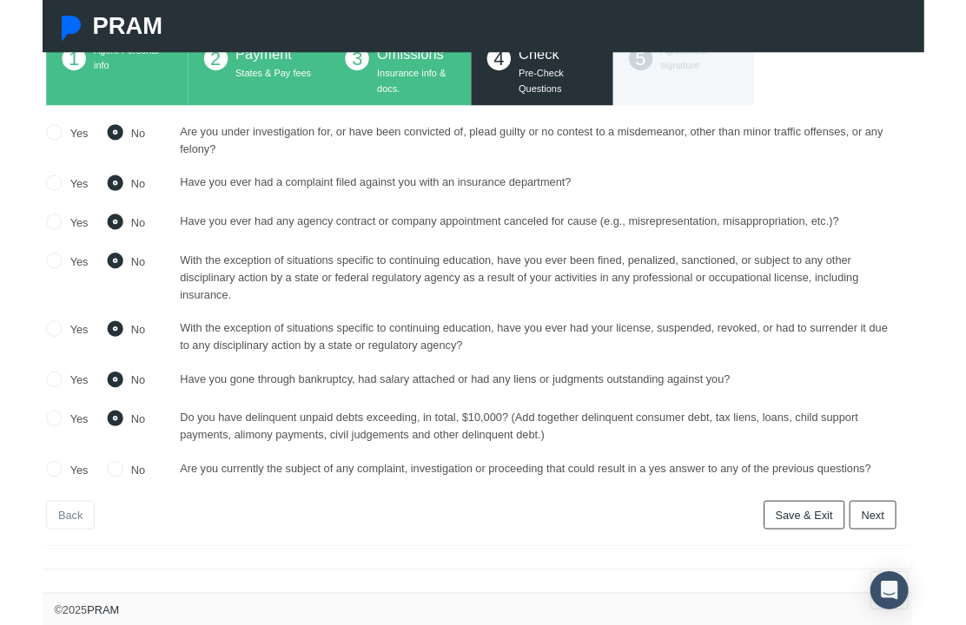
click at [81, 517] on input "No" at bounding box center [79, 512] width 17 height 17
radio input "true"
click at [914, 560] on link "Next" at bounding box center [909, 564] width 51 height 31
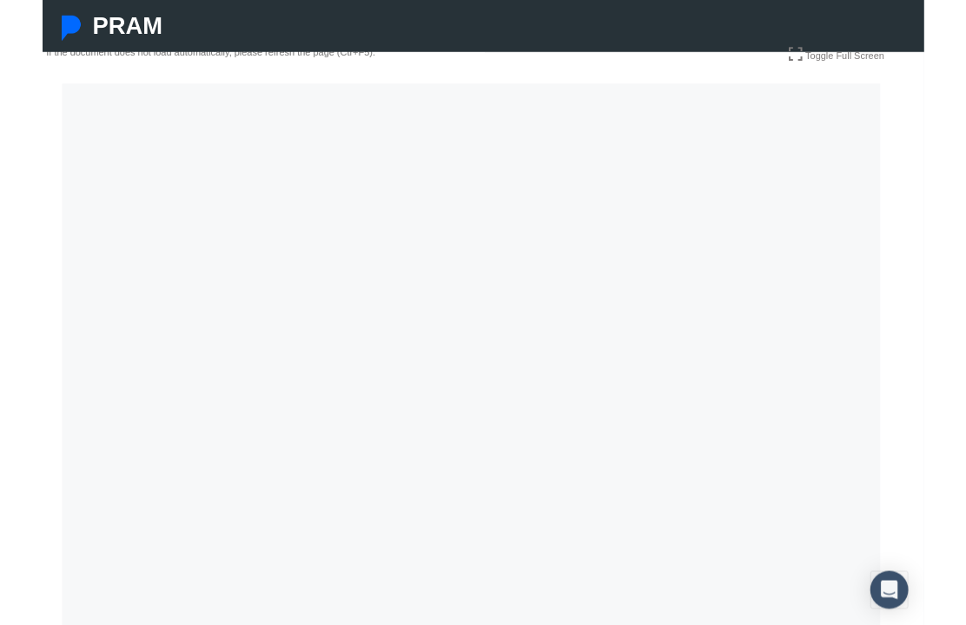
scroll to position [241, 13]
